Goal: Information Seeking & Learning: Check status

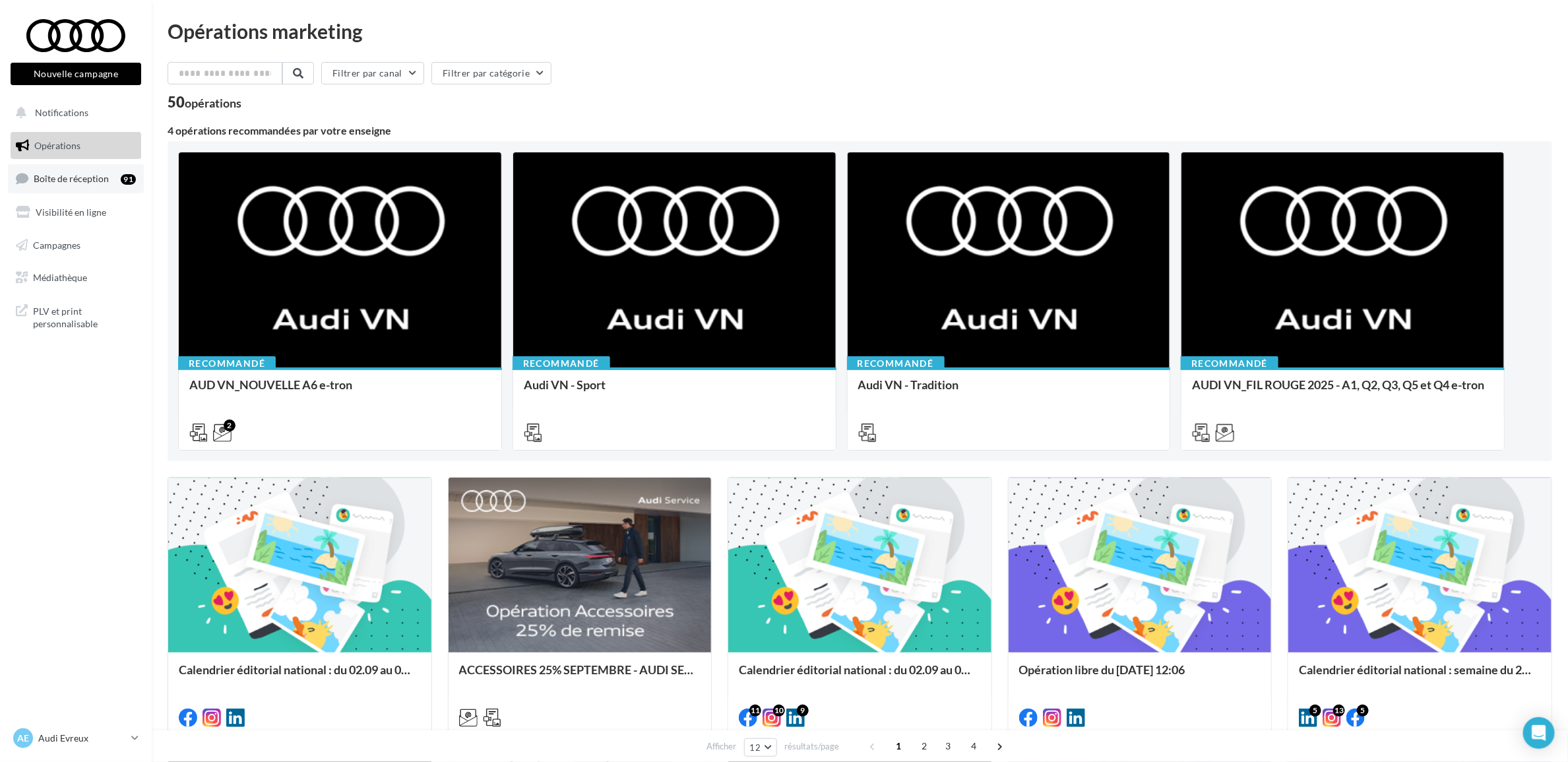
click at [72, 172] on link "Boîte de réception 91" at bounding box center [76, 178] width 136 height 29
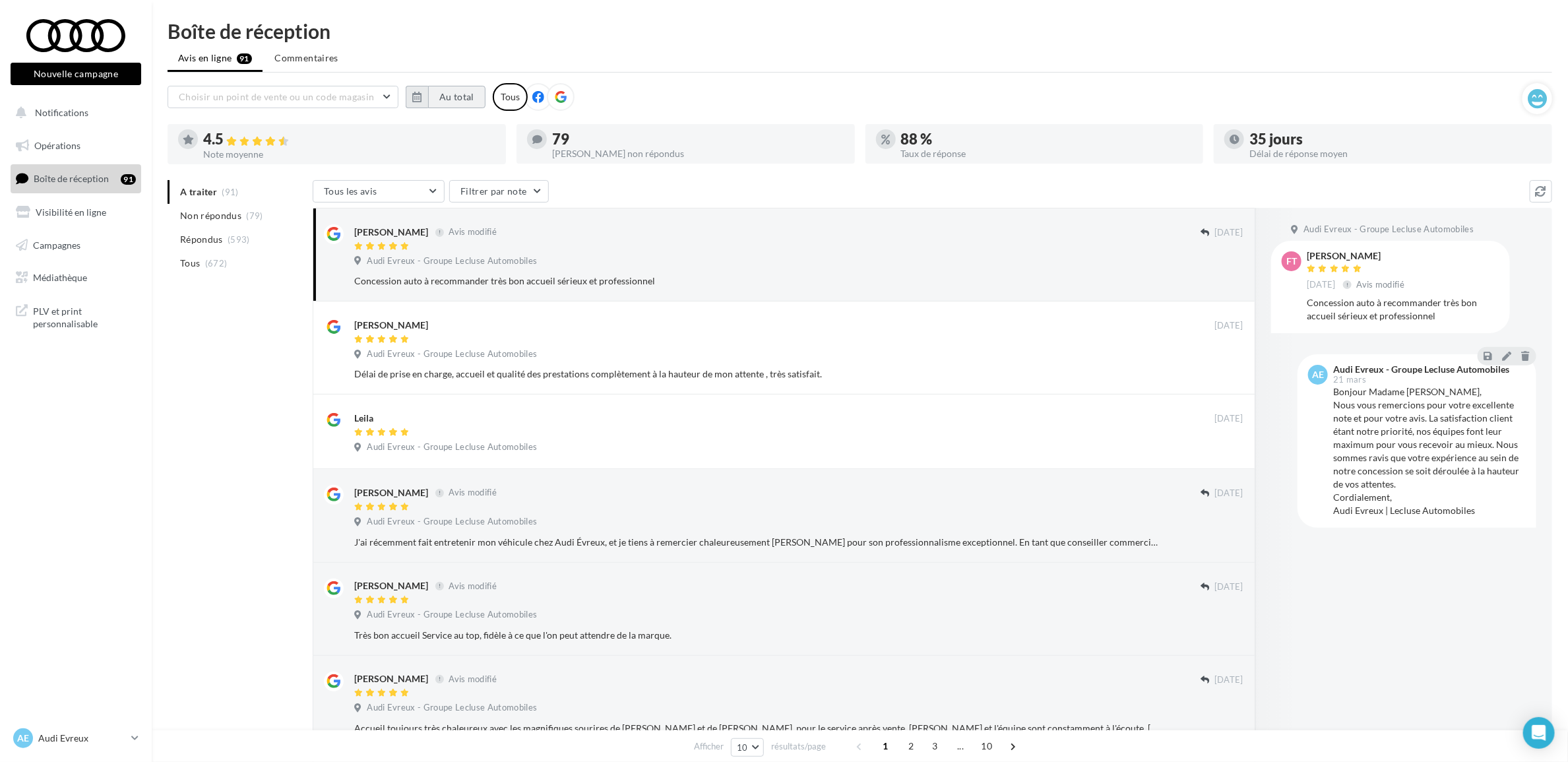
click at [463, 86] on button "Au total" at bounding box center [456, 97] width 57 height 23
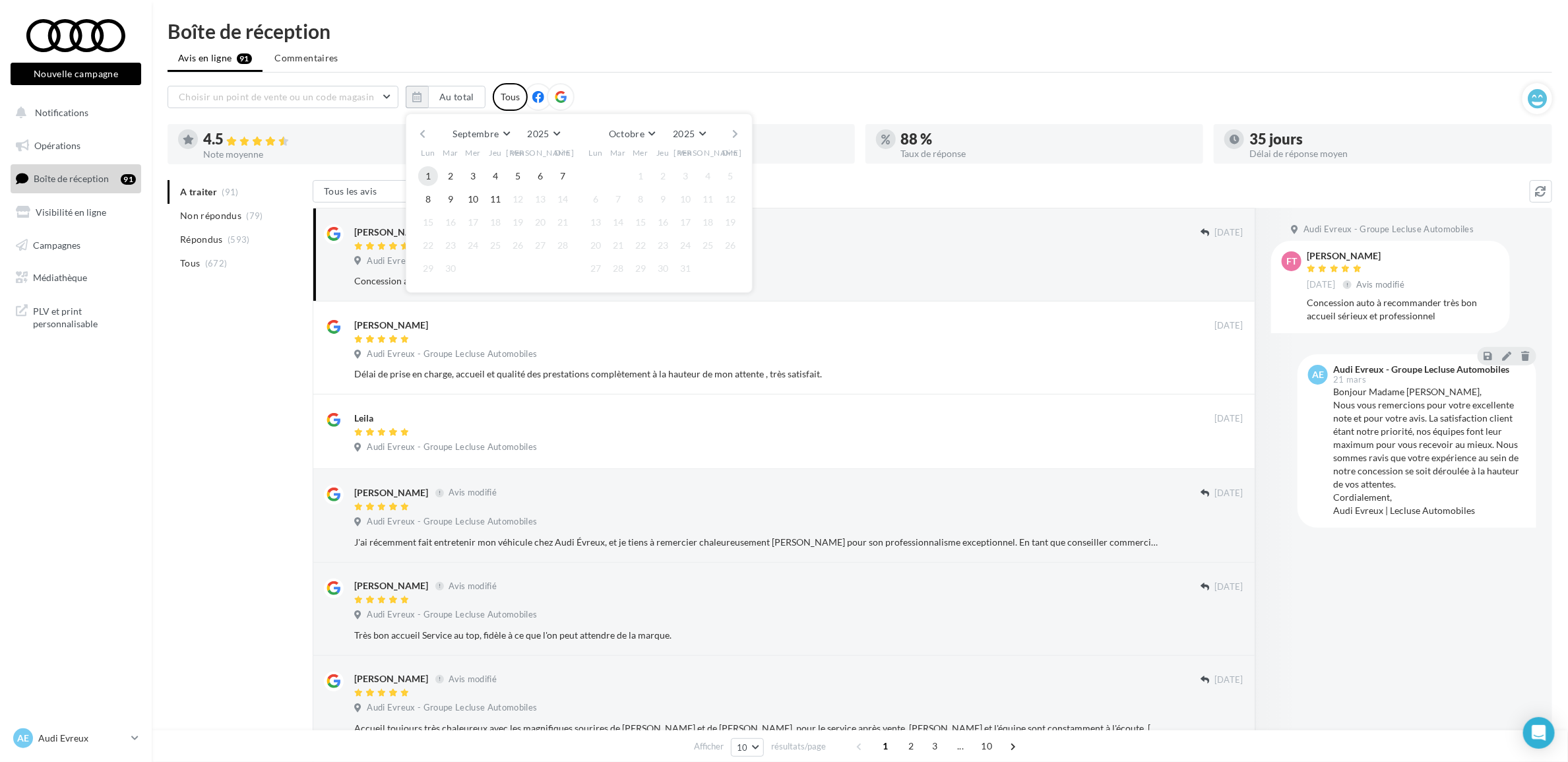
click at [431, 179] on button "1" at bounding box center [428, 176] width 20 height 20
click at [492, 193] on button "11" at bounding box center [496, 199] width 20 height 20
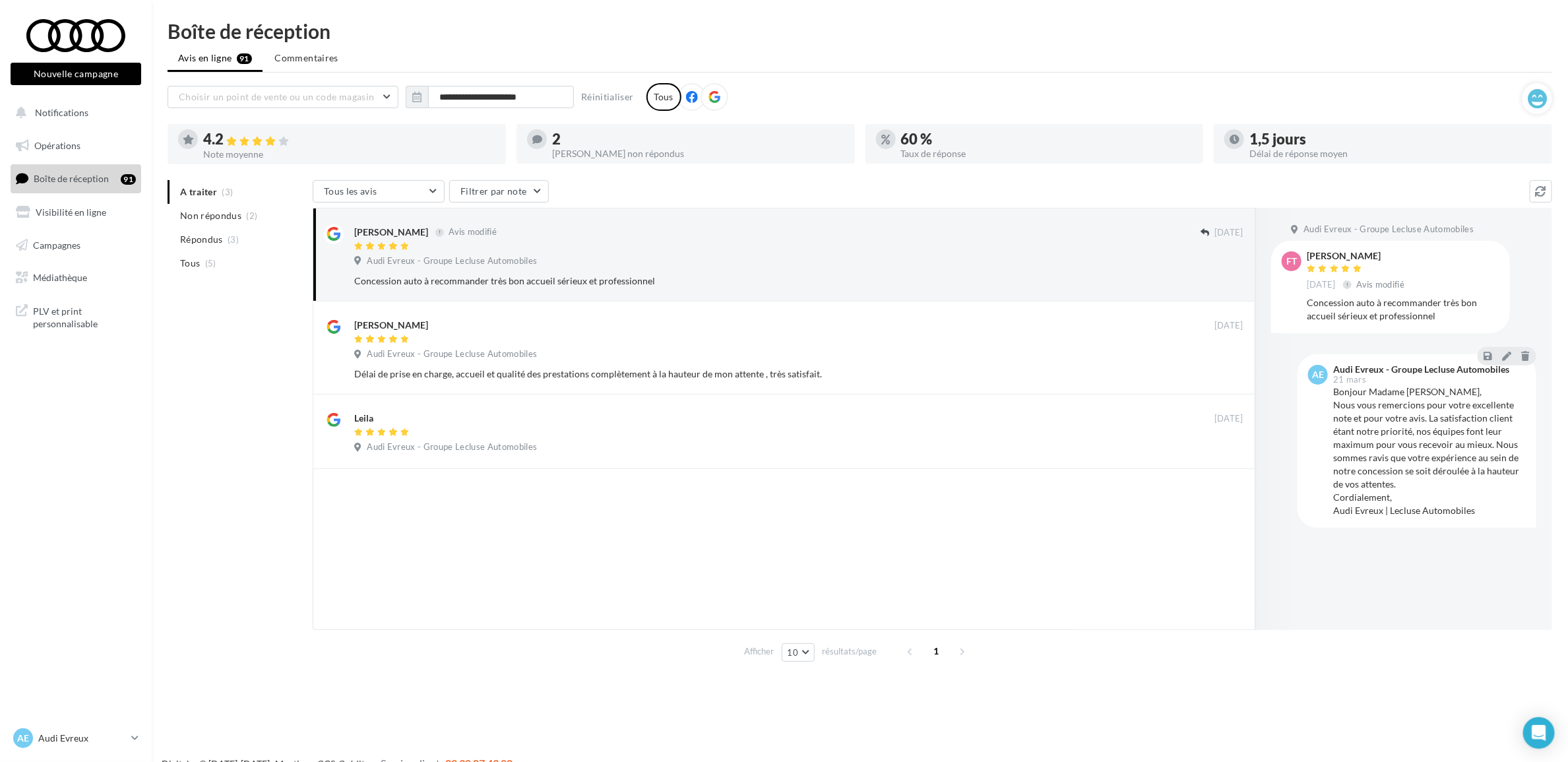
scroll to position [21, 0]
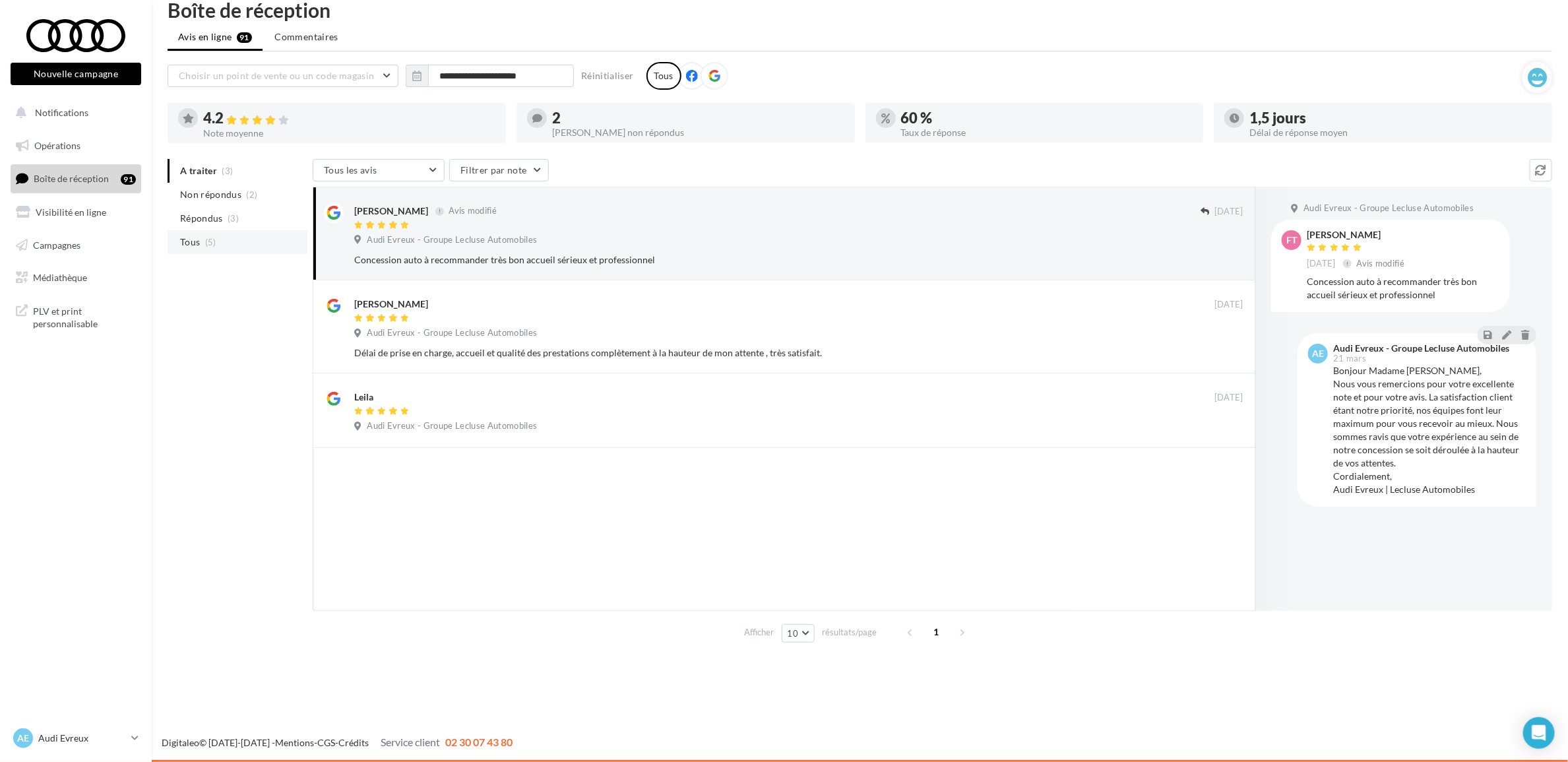
click at [208, 244] on span "(5)" at bounding box center [211, 242] width 11 height 11
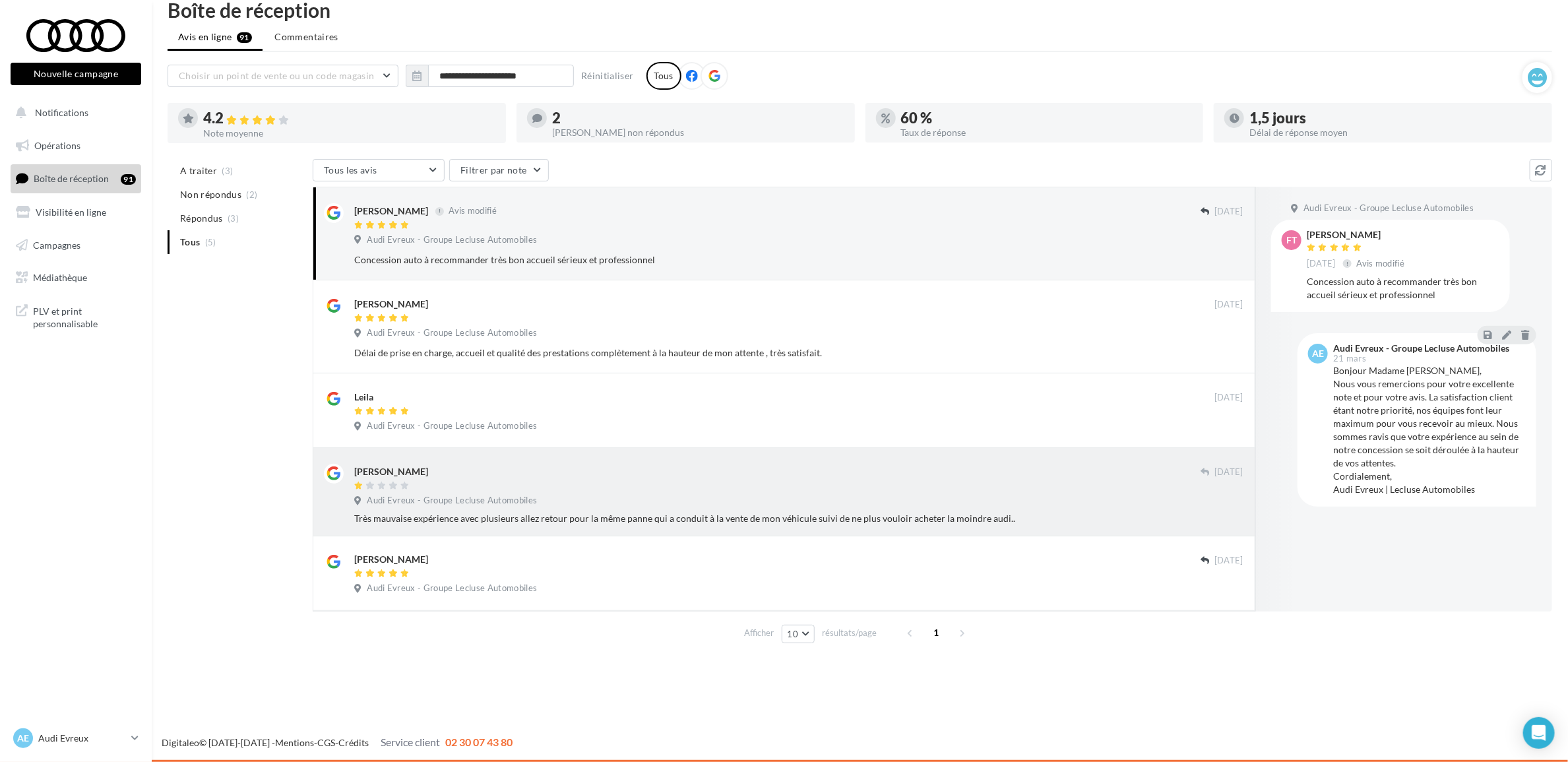
click at [688, 478] on div "[PERSON_NAME]" at bounding box center [777, 478] width 846 height 28
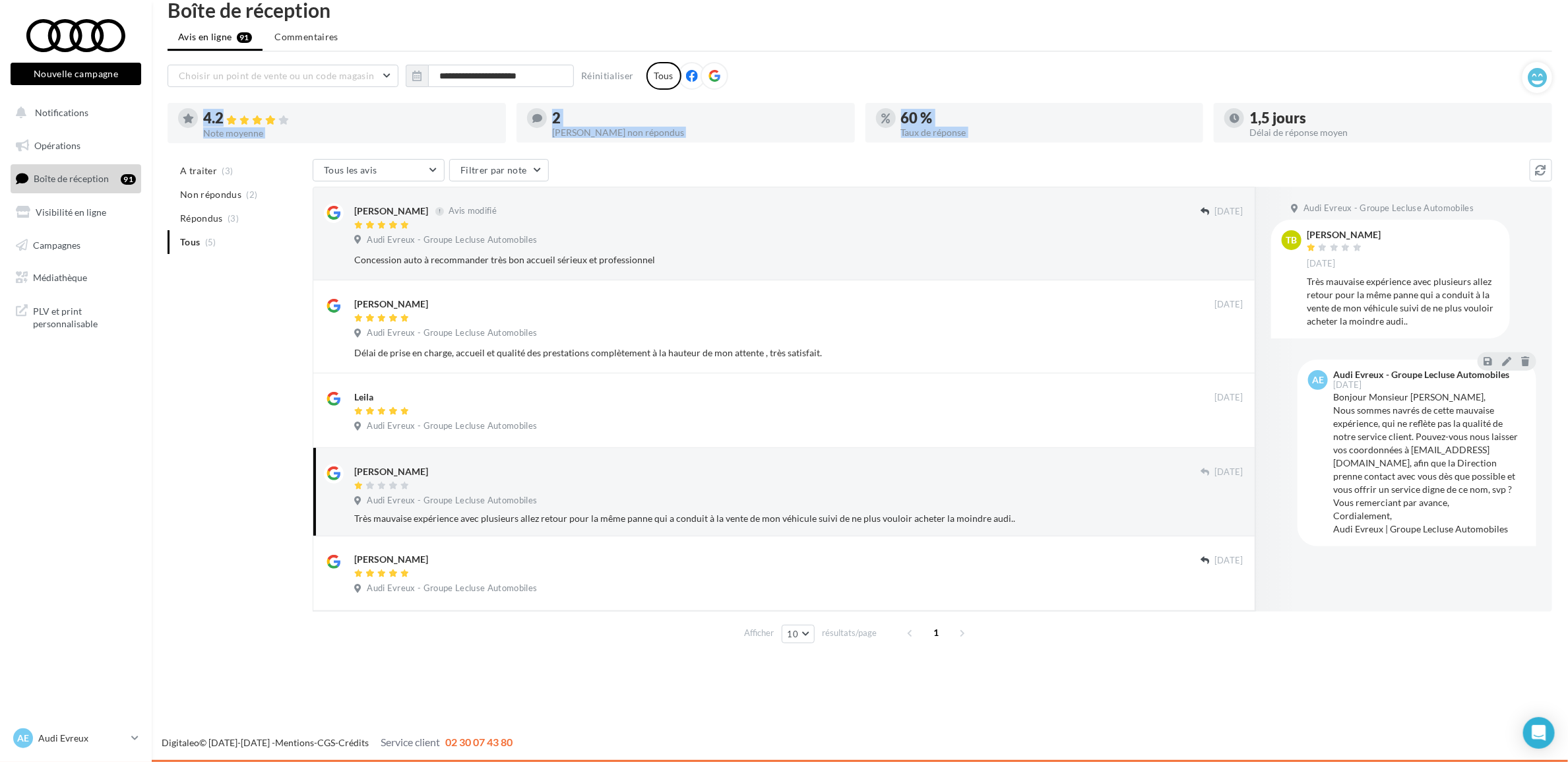
drag, startPoint x: 852, startPoint y: 88, endPoint x: 1030, endPoint y: 142, distance: 186.0
click at [1030, 142] on div "**********" at bounding box center [860, 355] width 1385 height 587
click at [1030, 142] on div "4.2 Note moyenne 2 Avis non répondus 60 % Taux de réponse 1,5 jours Délai de ré…" at bounding box center [865, 123] width 1395 height 41
drag, startPoint x: 1030, startPoint y: 142, endPoint x: 845, endPoint y: 90, distance: 192.2
click at [845, 90] on div "**********" at bounding box center [860, 355] width 1385 height 587
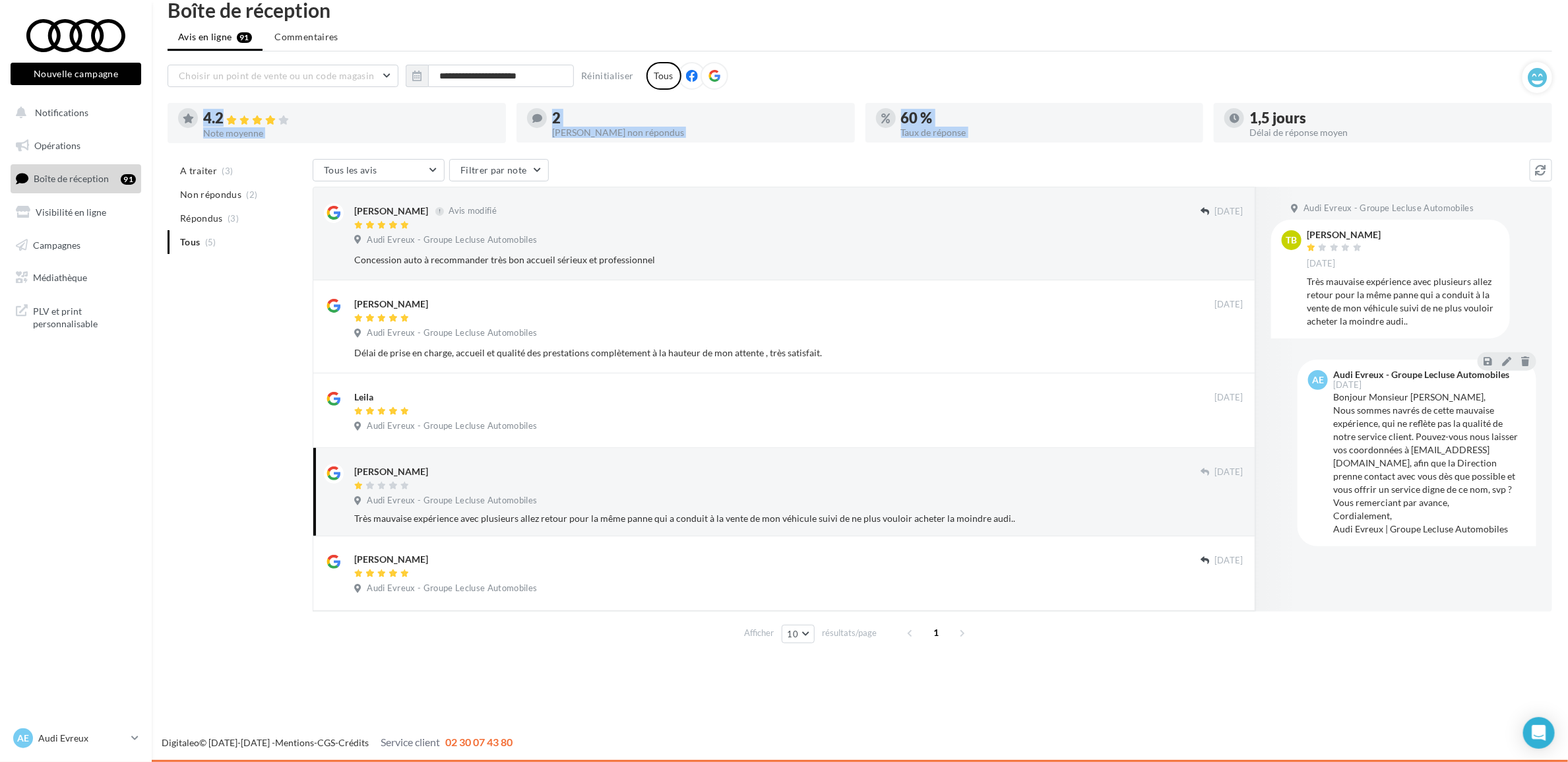
click at [845, 90] on div "**********" at bounding box center [845, 77] width 1355 height 31
click at [476, 84] on input "**********" at bounding box center [501, 76] width 146 height 23
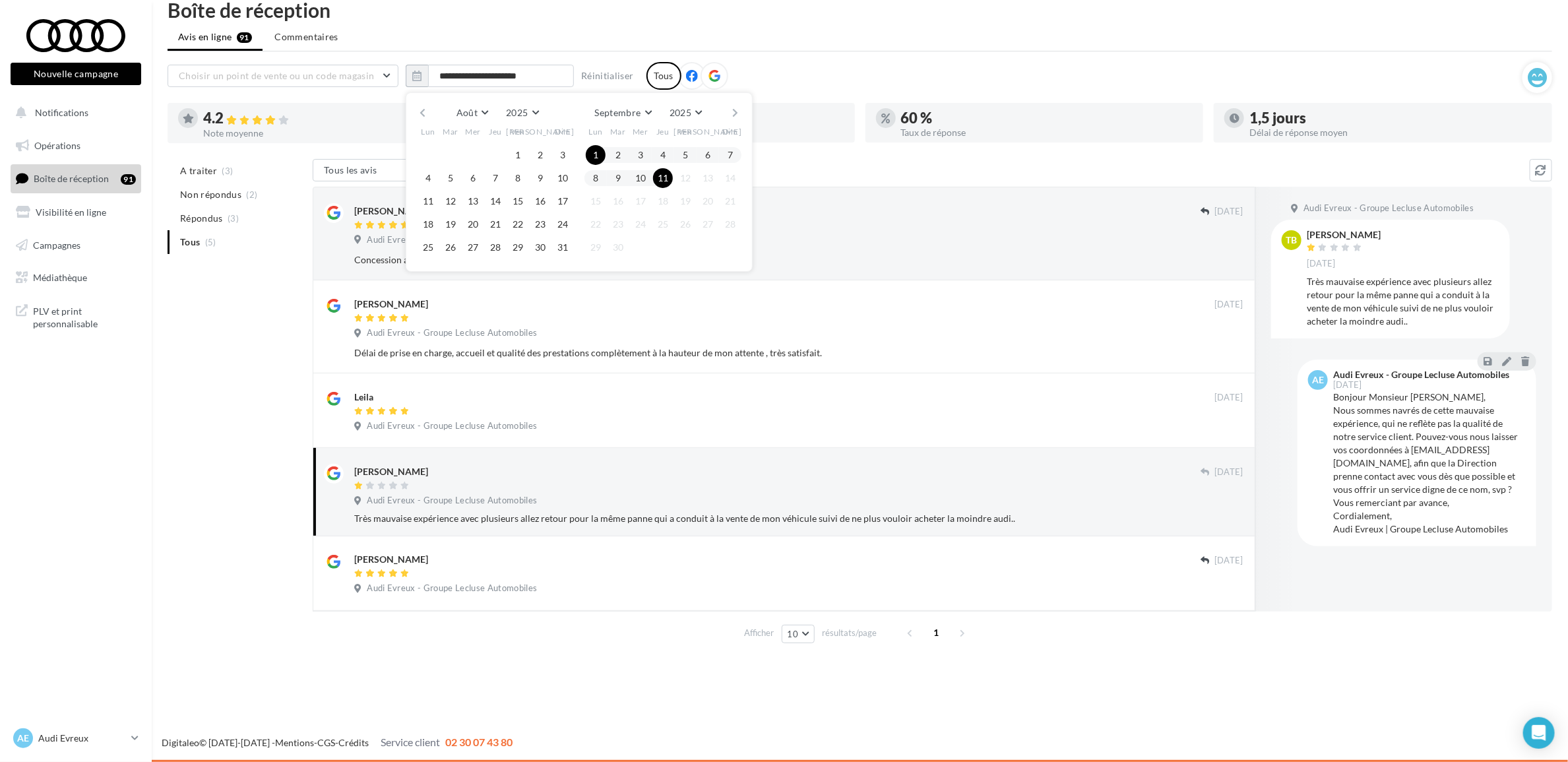
click at [416, 117] on div "Août [PERSON_NAME] Mars Avril Mai Juin Juillet Août Septembre Octobre Novembre …" at bounding box center [578, 182] width 347 height 180
click at [417, 113] on button "button" at bounding box center [422, 113] width 11 height 19
click at [445, 157] on button "1" at bounding box center [450, 155] width 20 height 20
click at [735, 111] on button "button" at bounding box center [735, 113] width 11 height 19
click at [663, 182] on button "11" at bounding box center [663, 178] width 20 height 20
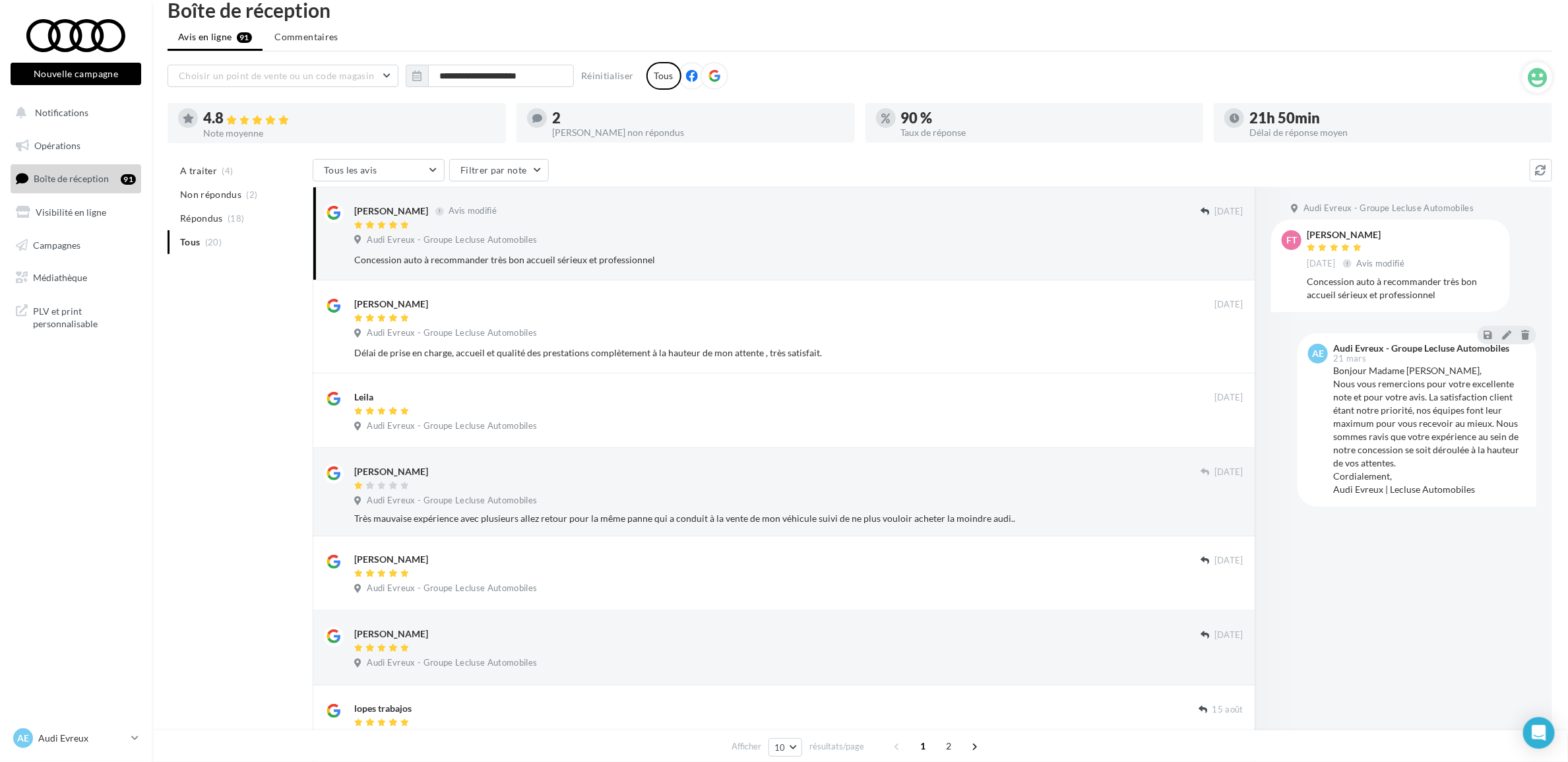
drag, startPoint x: 223, startPoint y: 113, endPoint x: 337, endPoint y: 122, distance: 114.4
click at [337, 122] on div "4.8" at bounding box center [349, 118] width 293 height 15
click at [237, 116] on icon at bounding box center [232, 120] width 11 height 9
click at [116, 746] on div "AE Audi Evreux audi-ropo-27930" at bounding box center [70, 738] width 113 height 20
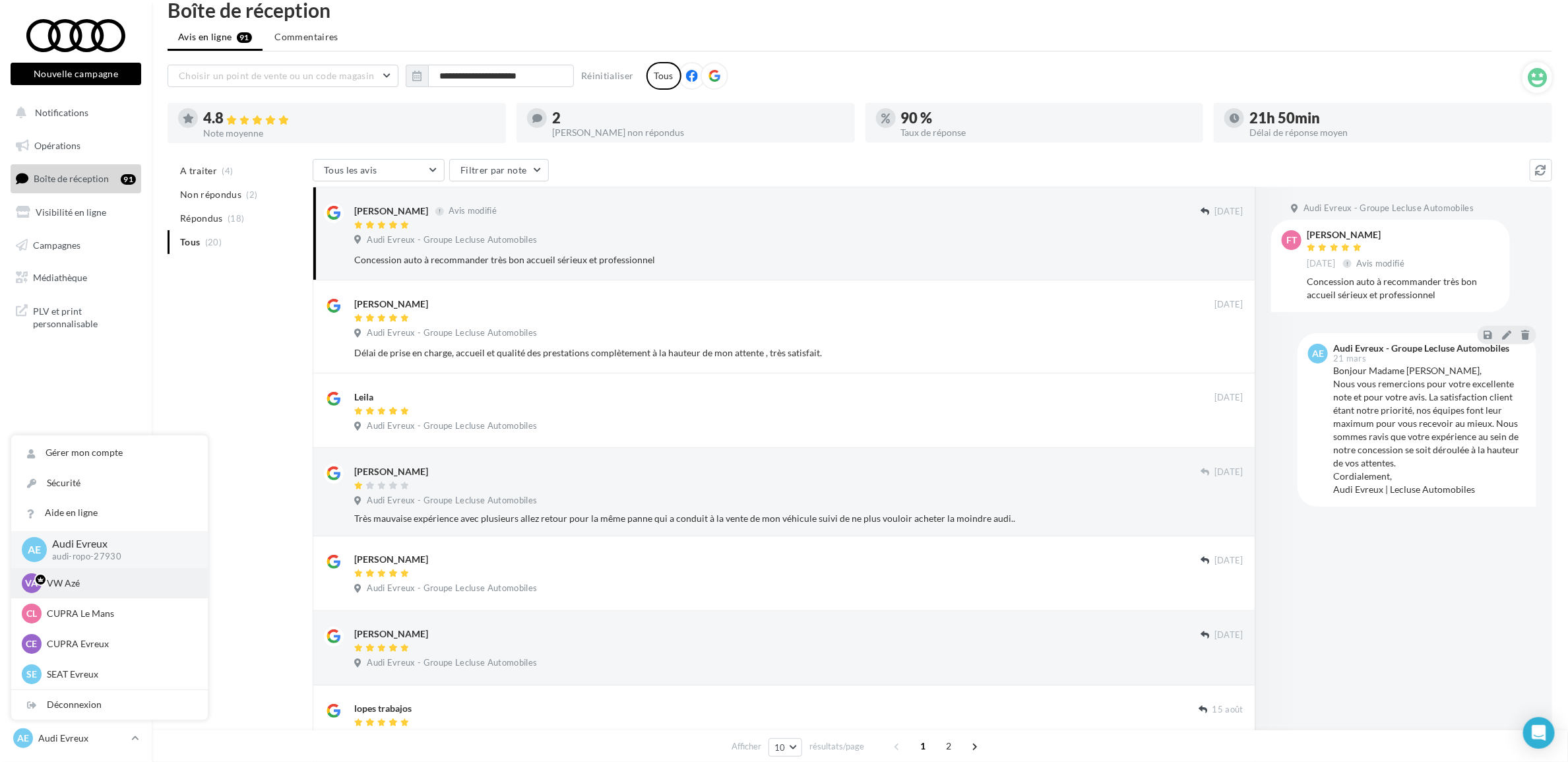
click at [108, 579] on p "VW Azé" at bounding box center [119, 584] width 145 height 14
